Goal: Transaction & Acquisition: Obtain resource

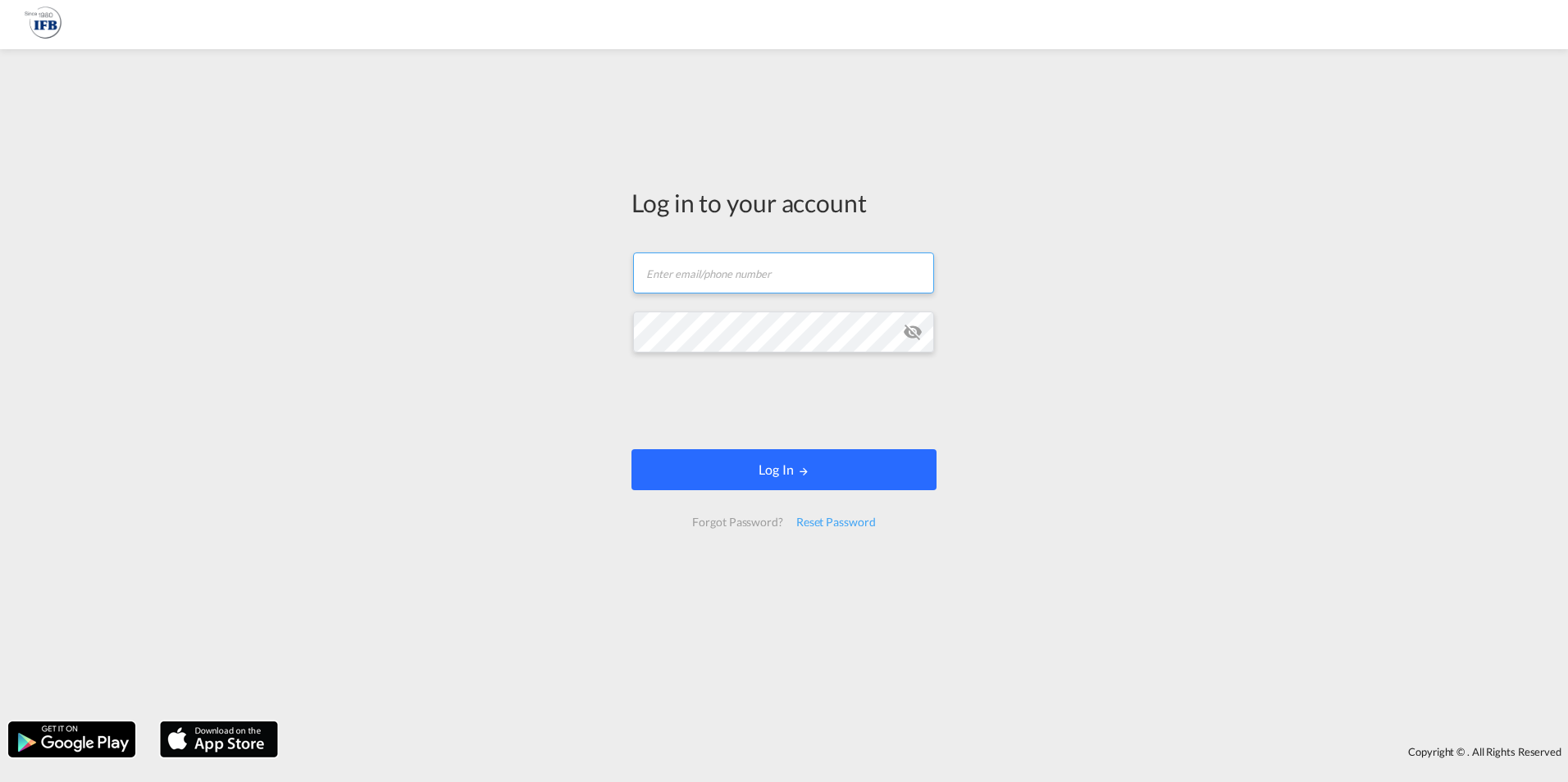
type input "[EMAIL_ADDRESS][DOMAIN_NAME]"
click at [726, 461] on button "Log In" at bounding box center [784, 470] width 305 height 41
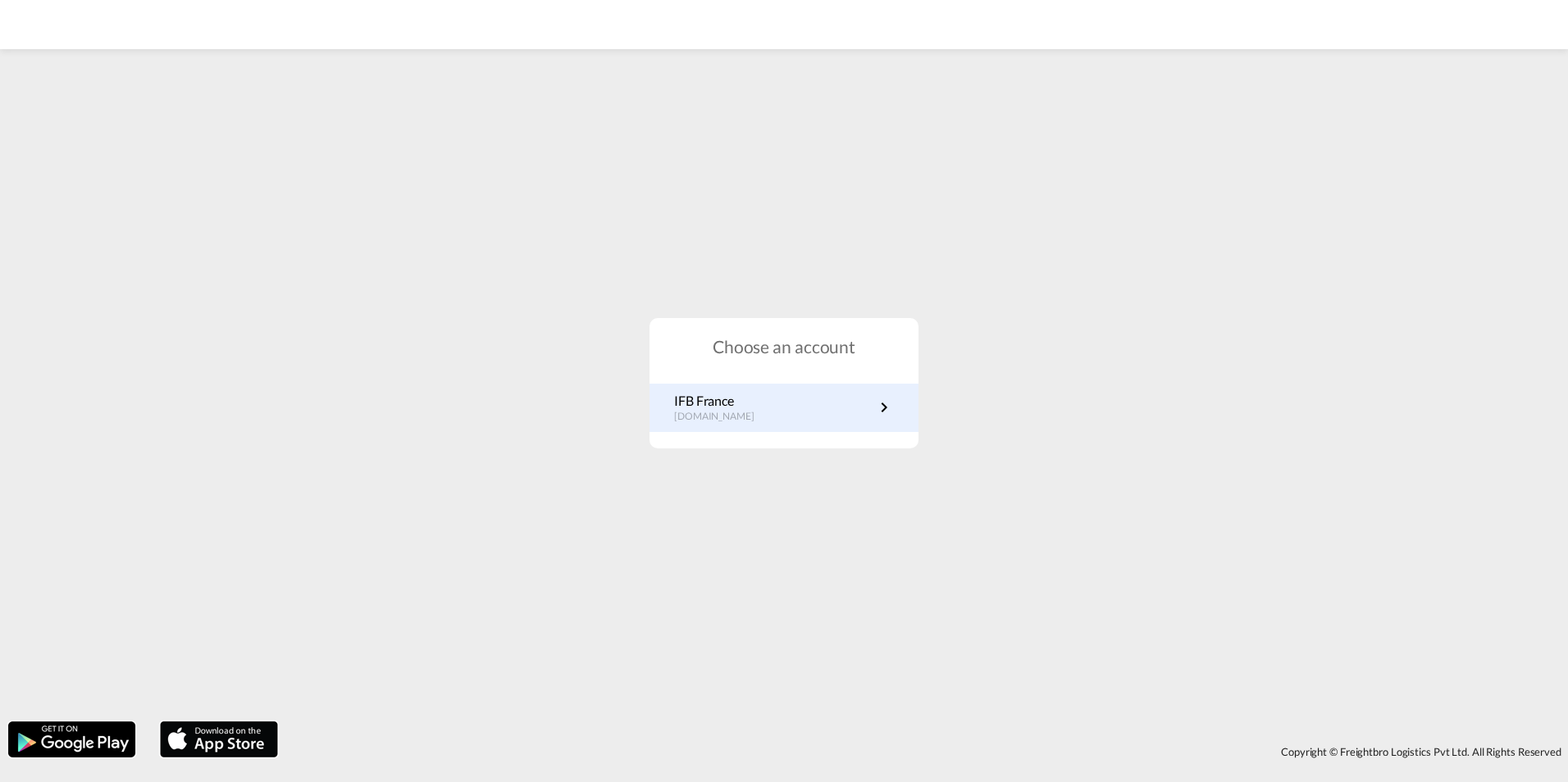
click at [731, 413] on p "[DOMAIN_NAME]" at bounding box center [723, 417] width 96 height 14
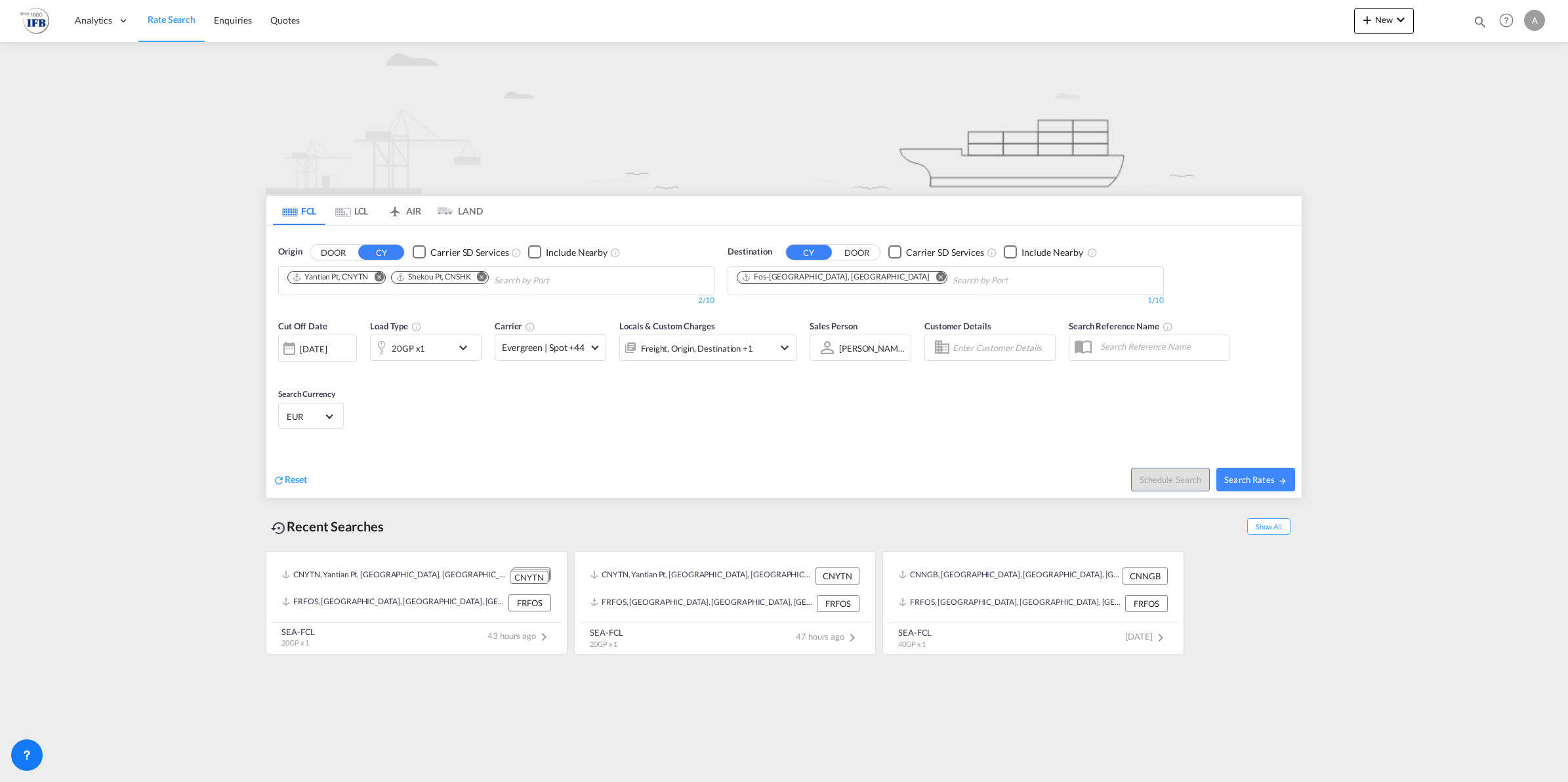
click at [384, 273] on md-icon "Remove" at bounding box center [379, 277] width 10 height 10
click at [378, 276] on md-icon "Remove" at bounding box center [378, 277] width 10 height 10
click at [935, 274] on md-icon "Remove" at bounding box center [940, 277] width 10 height 10
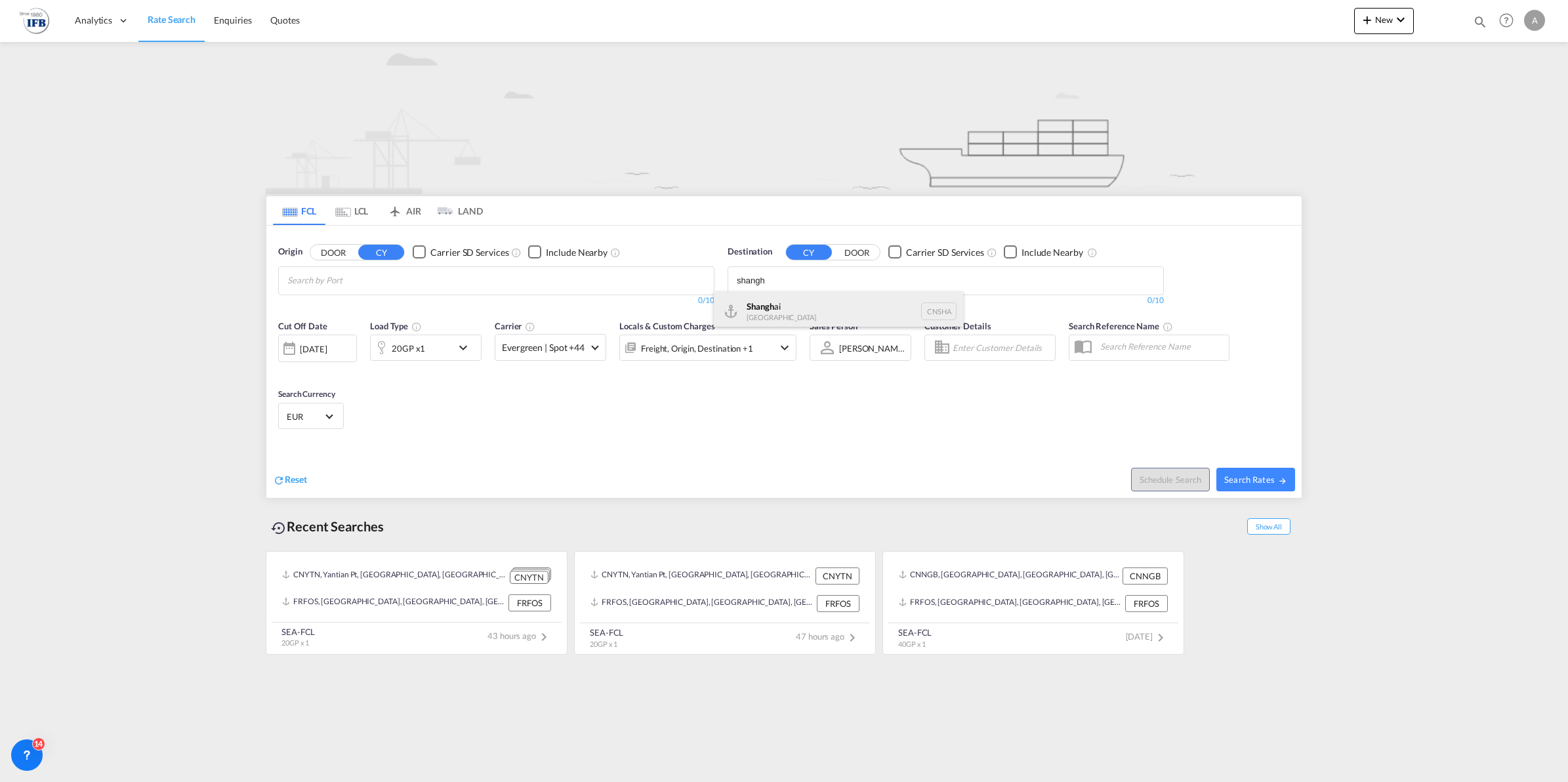
type input "shangh"
click at [785, 310] on div "Shangh ai China CNSHA" at bounding box center [838, 310] width 249 height 39
click at [463, 345] on md-icon "icon-chevron-down" at bounding box center [467, 348] width 22 height 16
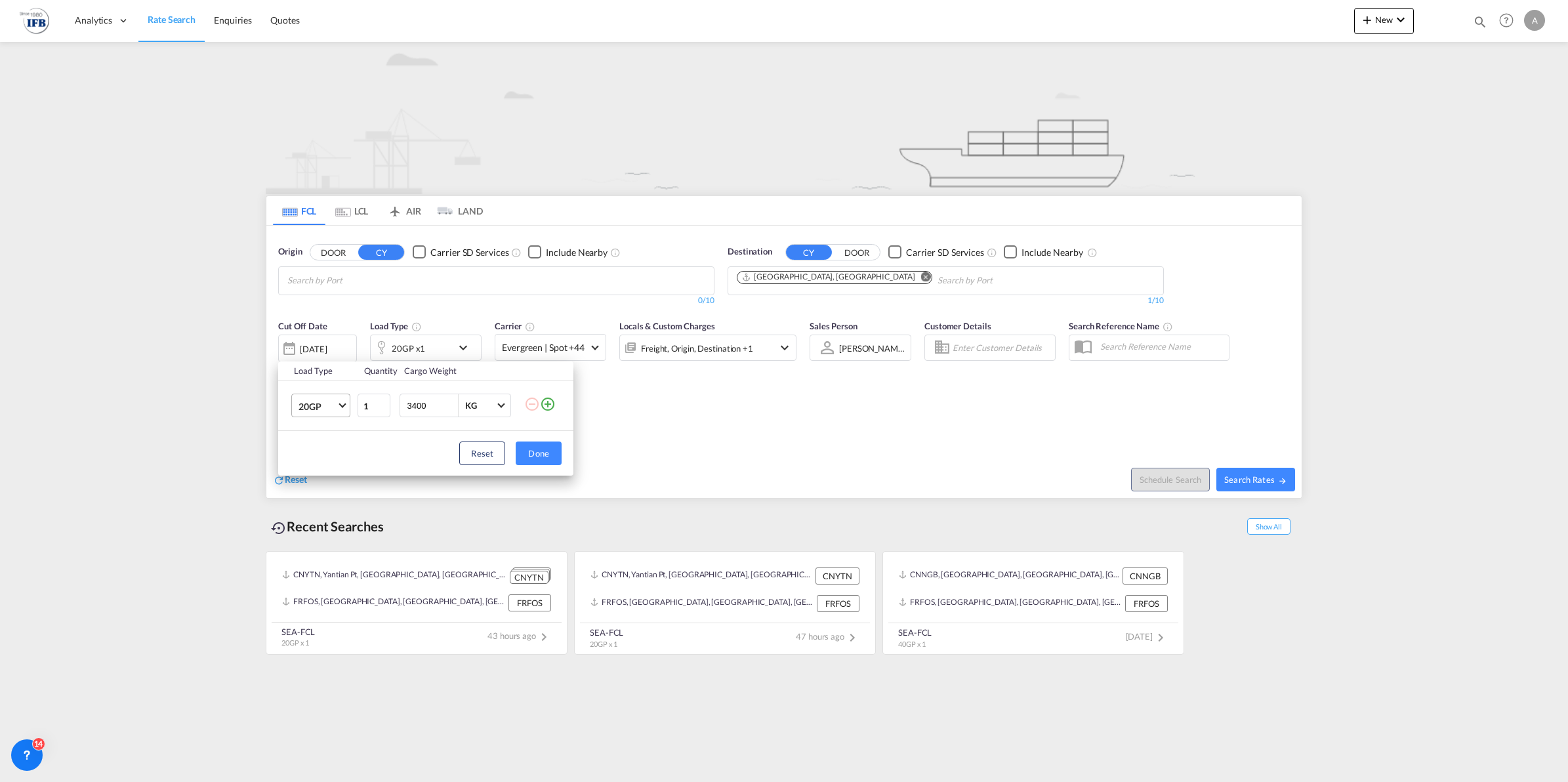
click at [320, 408] on span "20GP" at bounding box center [317, 406] width 38 height 13
click at [327, 469] on md-option "40HC" at bounding box center [332, 469] width 89 height 32
click at [448, 398] on input "3400" at bounding box center [432, 405] width 52 height 22
click at [434, 401] on input "3400" at bounding box center [432, 405] width 52 height 22
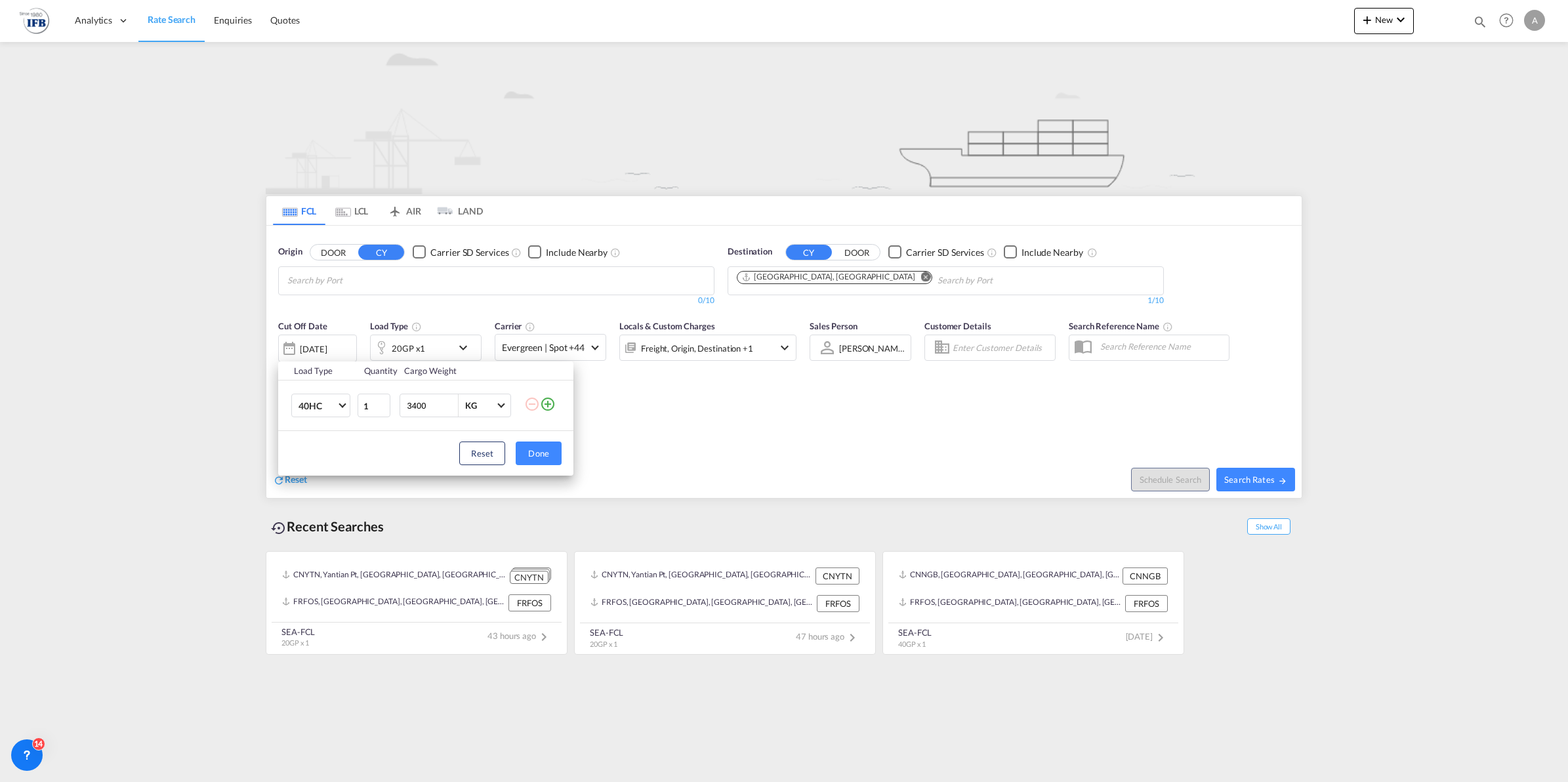
click at [434, 401] on input "3400" at bounding box center [432, 405] width 52 height 22
type input "12500"
click at [525, 456] on button "Done" at bounding box center [538, 454] width 46 height 23
click at [327, 349] on div "24 Sep 2025" at bounding box center [313, 349] width 27 height 12
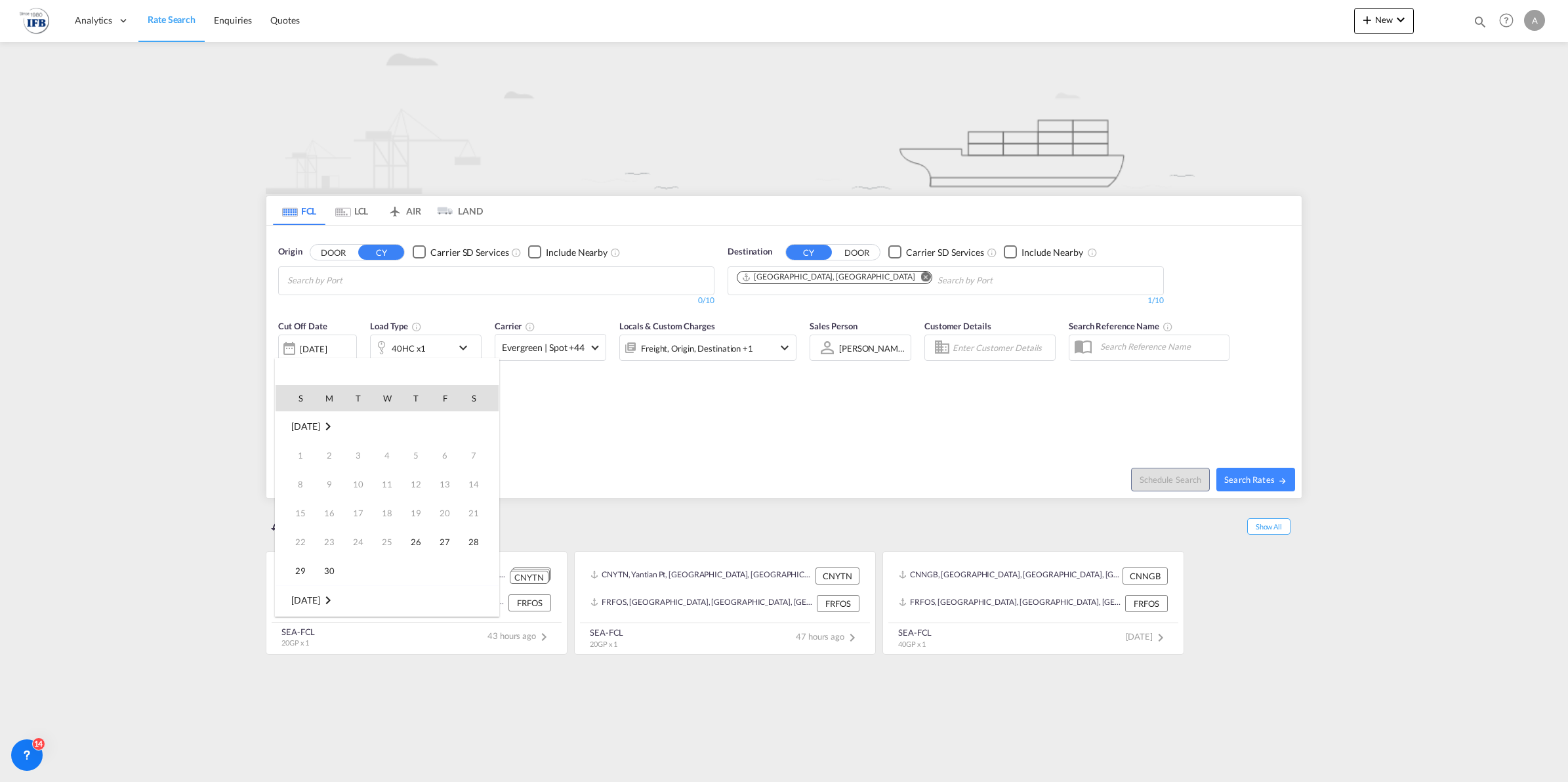
scroll to position [522, 0]
click at [385, 595] on span "1" at bounding box center [387, 600] width 26 height 26
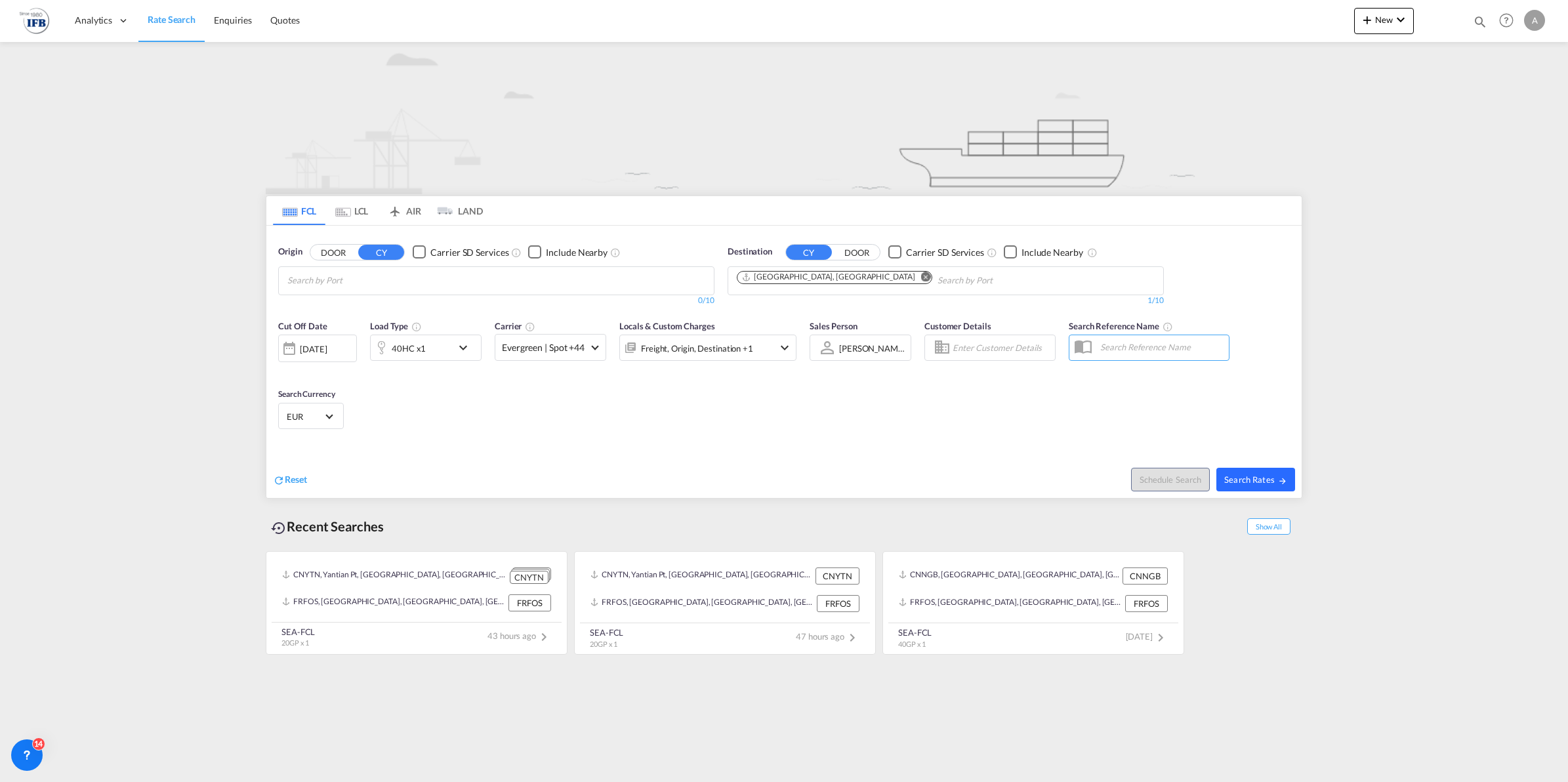
click at [1254, 476] on span "Search Rates" at bounding box center [1256, 479] width 63 height 10
click at [358, 276] on body "Analytics Reports Rate Search Enquiries Quotes Analytics Reports" at bounding box center [784, 391] width 1568 height 782
type input "shangha"
click at [353, 303] on div "Shangha i China CNSHA" at bounding box center [389, 310] width 249 height 39
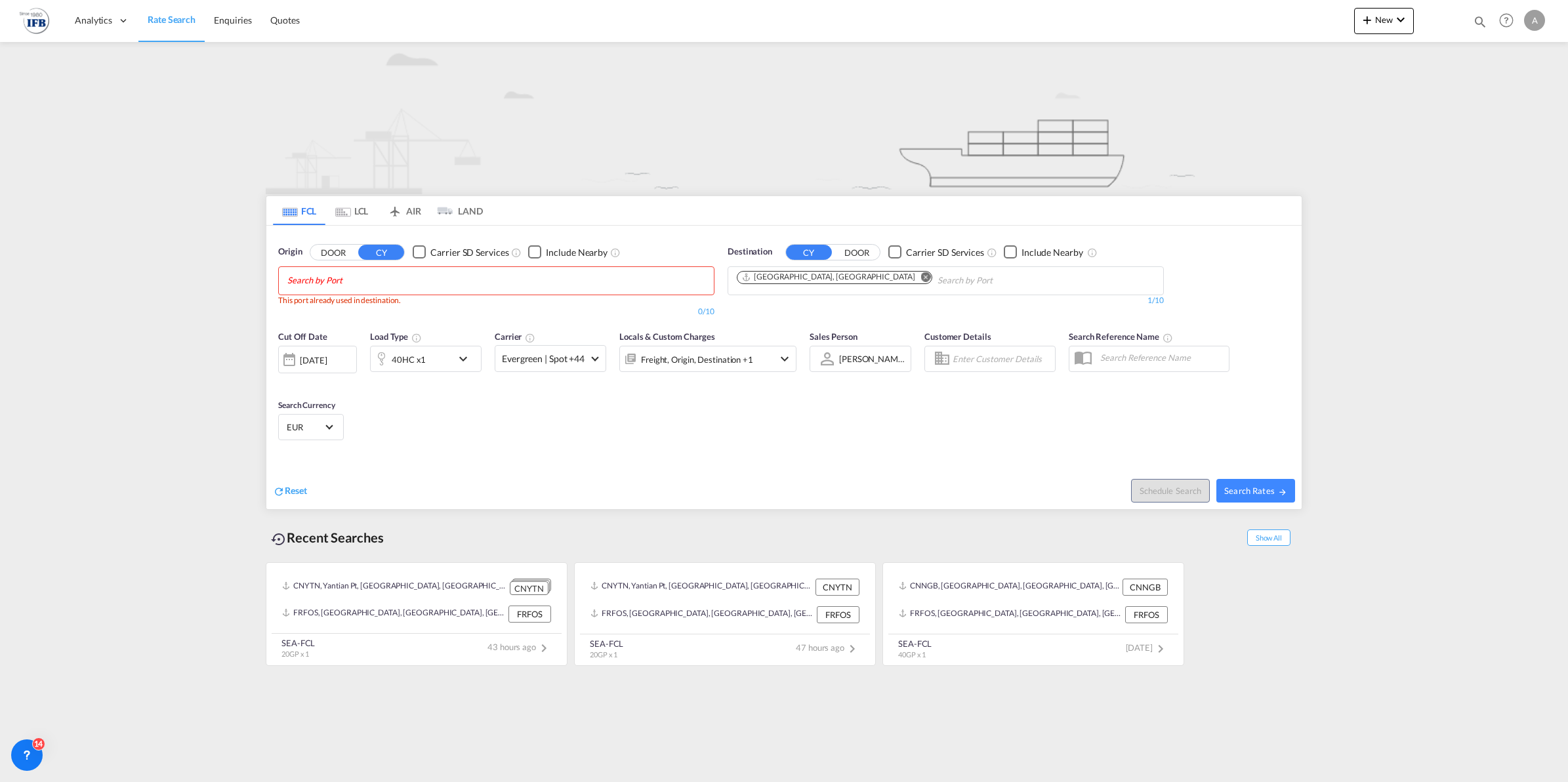
click at [921, 273] on md-icon "Remove" at bounding box center [926, 277] width 10 height 10
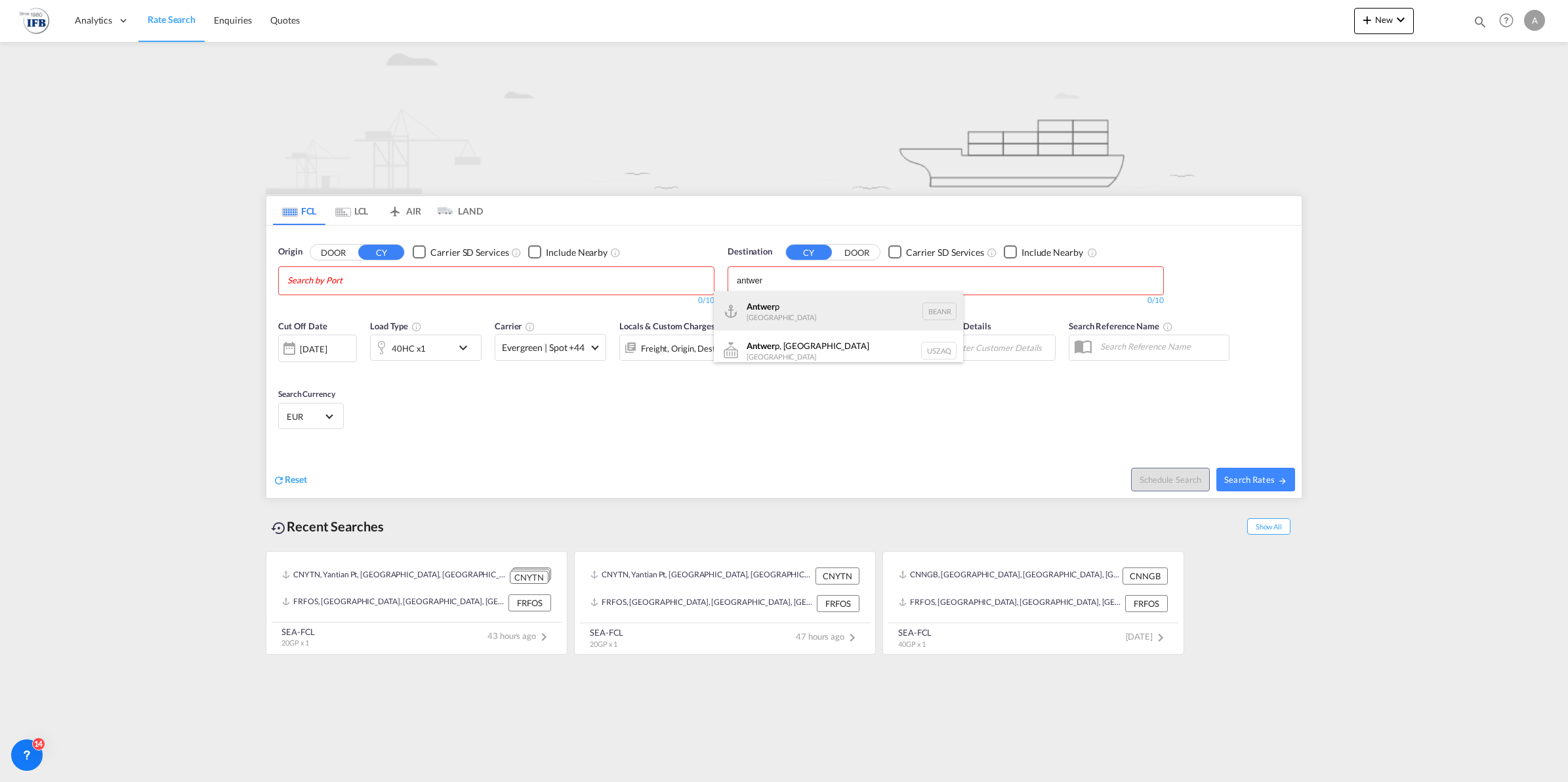
type input "antwer"
click at [809, 306] on div "Antwer p Belgium BEANR" at bounding box center [838, 310] width 249 height 39
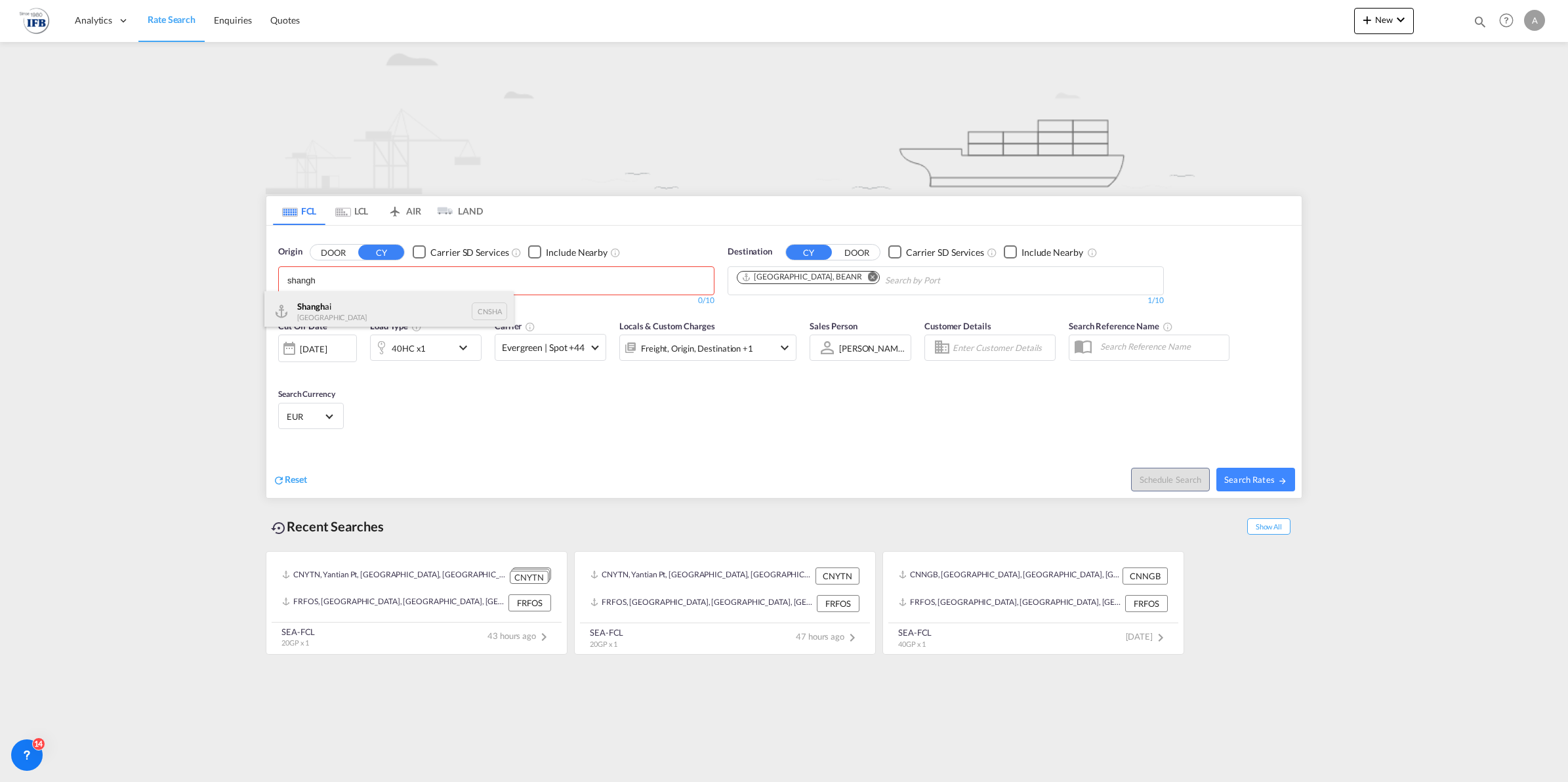
type input "shangh"
click at [363, 299] on div "Shangh ai China CNSHA" at bounding box center [389, 310] width 249 height 39
click at [1256, 476] on span "Search Rates" at bounding box center [1256, 479] width 63 height 10
type input "CNSHA to BEANR / 1 Oct 2025"
